Goal: Feedback & Contribution: Submit feedback/report problem

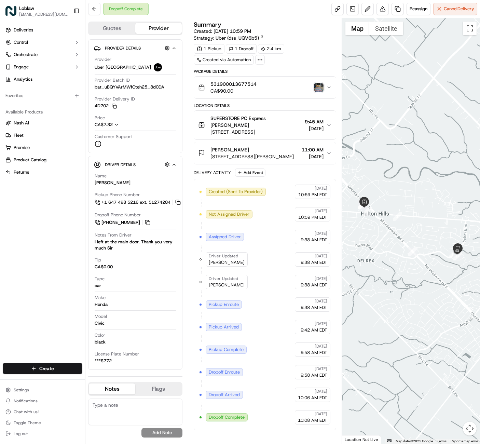
click at [320, 92] on img "button" at bounding box center [319, 88] width 10 height 10
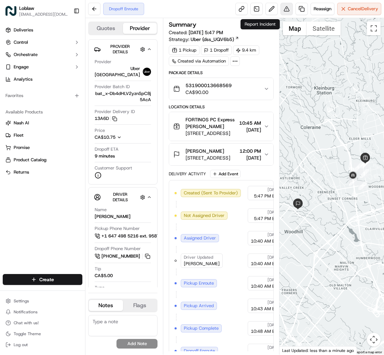
click at [281, 14] on button at bounding box center [287, 9] width 12 height 12
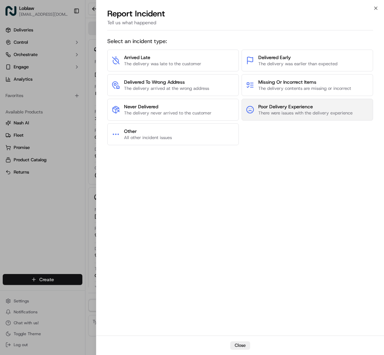
click at [292, 116] on span "There were issues with the delivery experience" at bounding box center [305, 113] width 94 height 6
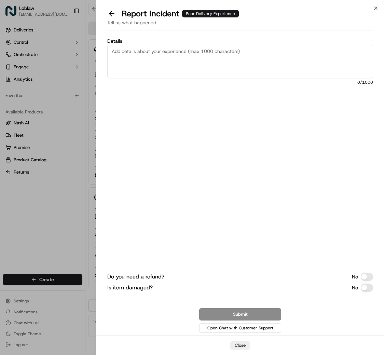
click at [163, 78] on textarea "Details" at bounding box center [240, 61] width 266 height 33
click at [155, 76] on textarea "Details" at bounding box center [240, 61] width 266 height 33
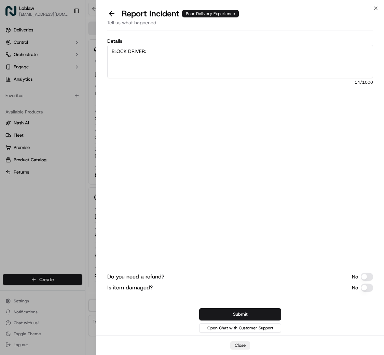
paste textarea "Please make sure this driver is permanently blocked from our store."
click at [261, 78] on textarea "BLOCK DRIVER: Please make sure this driver is permanently blocked from our stor…" at bounding box center [240, 61] width 266 height 33
click at [161, 64] on textarea "BLOCK DRIVER: Please make sure this driver is permanently blocked from our stor…" at bounding box center [240, 61] width 266 height 33
paste textarea "her trunk is filthy with dog hair (very concerned about the products within)."
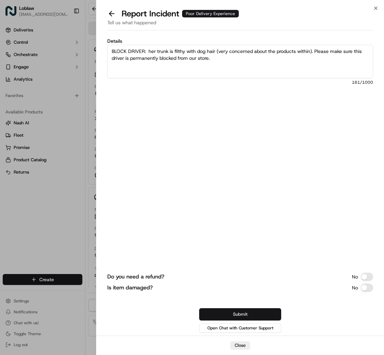
type textarea "BLOCK DRIVER: her trunk is filthy with dog hair (very concerned about the produ…"
click at [259, 308] on button "Submit" at bounding box center [240, 314] width 82 height 12
